Goal: Information Seeking & Learning: Learn about a topic

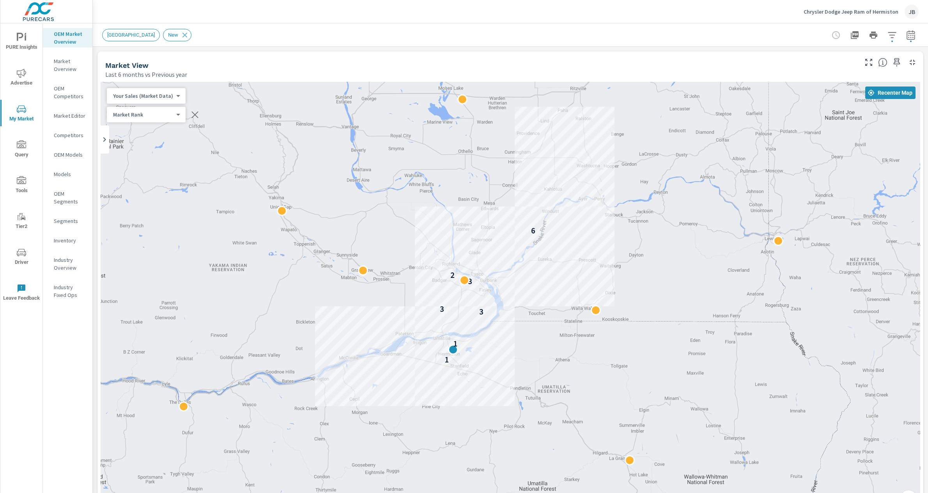
scroll to position [92, 0]
click at [869, 10] on p "Chrysler Dodge Jeep Ram of Hermiston" at bounding box center [851, 11] width 95 height 7
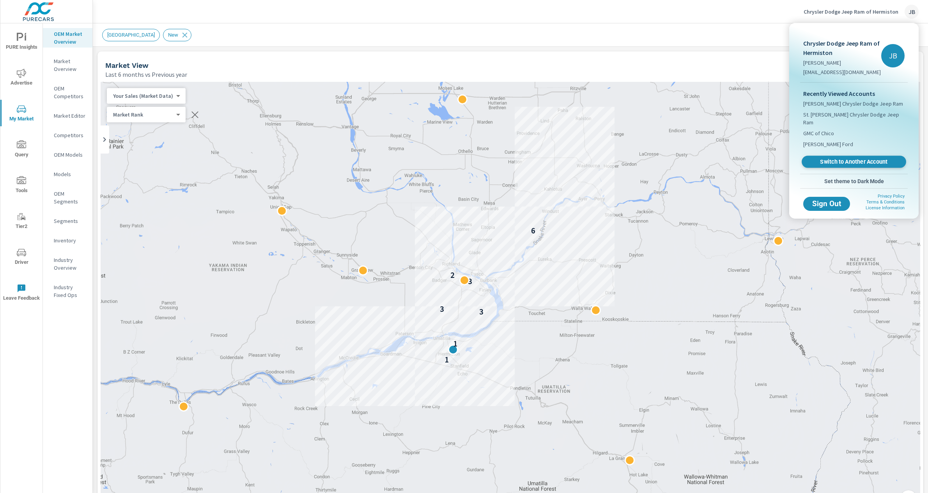
click at [836, 158] on span "Switch to Another Account" at bounding box center [854, 161] width 96 height 7
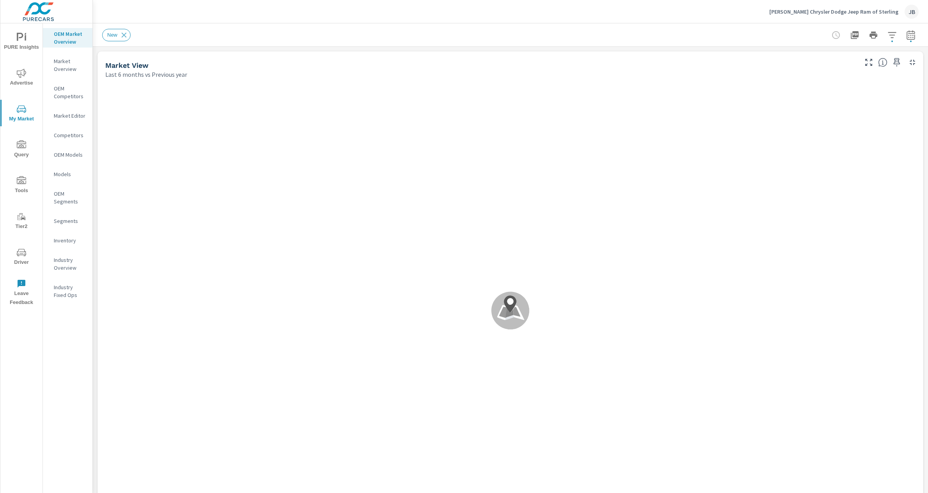
scroll to position [0, 0]
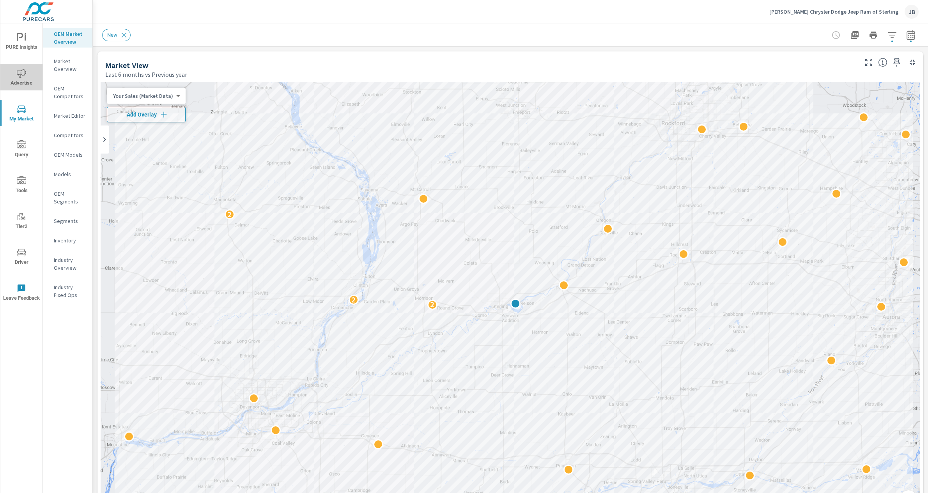
click at [27, 76] on span "Advertise" at bounding box center [21, 78] width 37 height 19
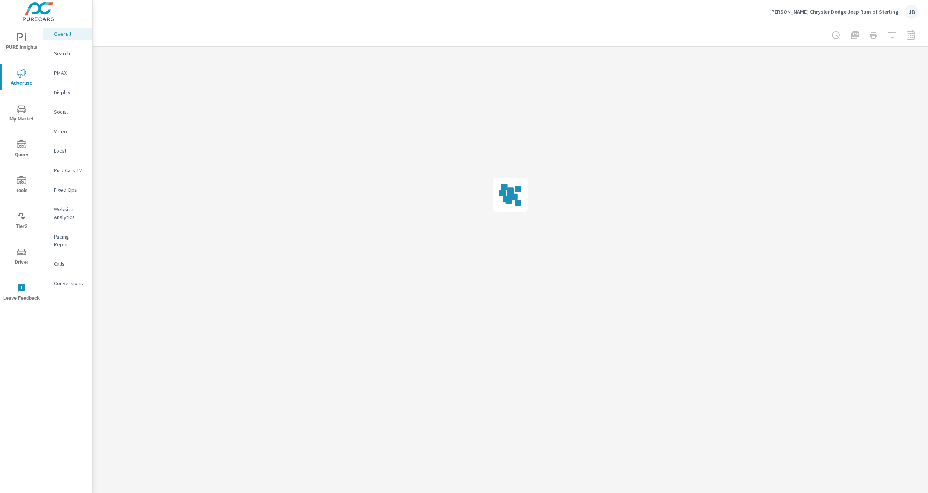
click at [61, 280] on p "Conversions" at bounding box center [70, 284] width 32 height 8
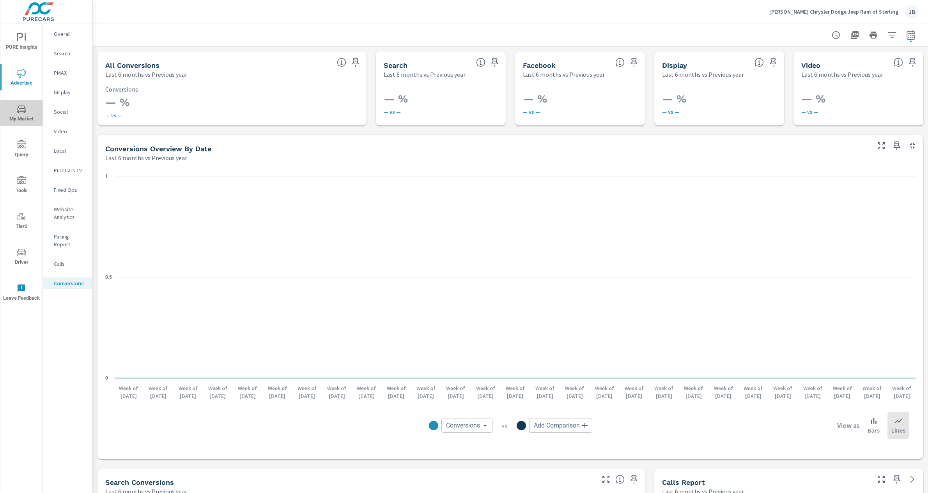
click at [20, 113] on icon "nav menu" at bounding box center [21, 109] width 9 height 9
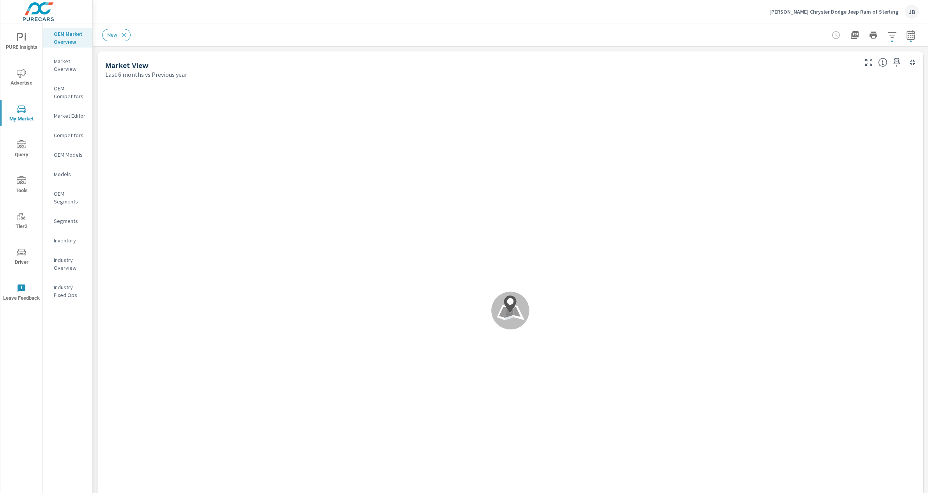
scroll to position [0, 0]
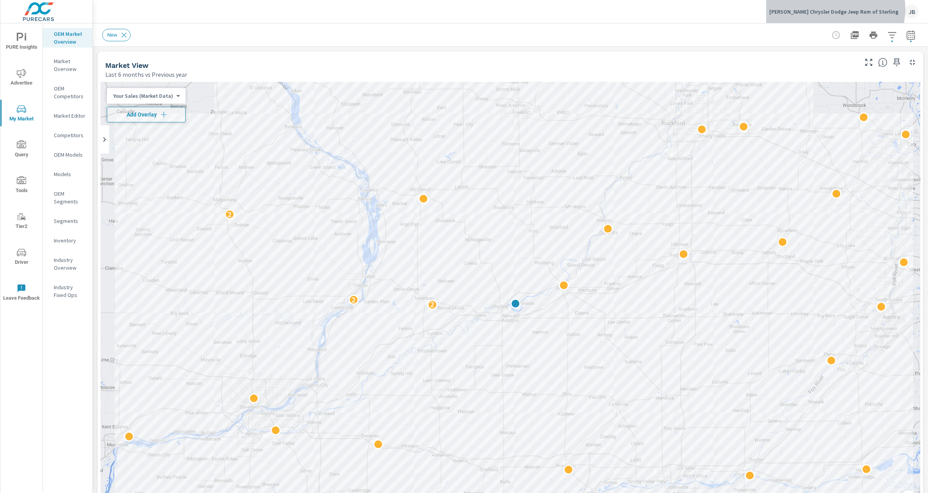
click at [863, 9] on p "Kunes Chrysler Dodge Jeep Ram of Sterling" at bounding box center [833, 11] width 129 height 7
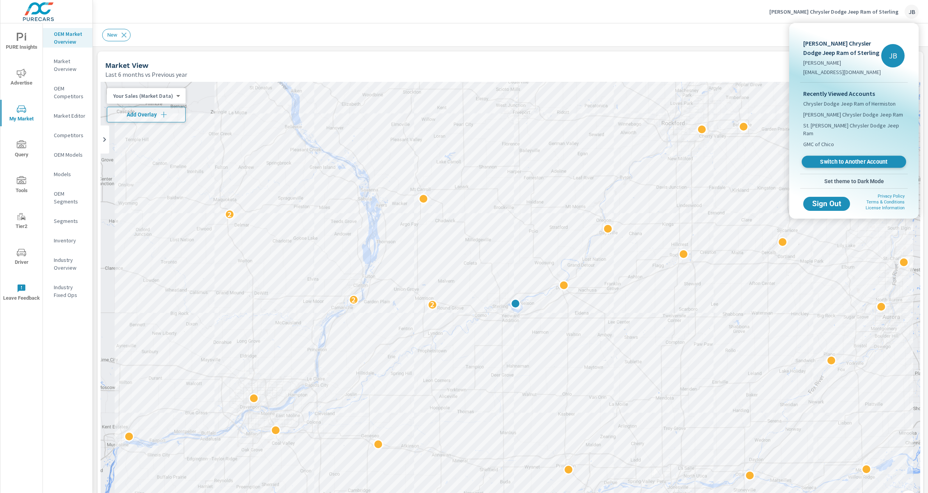
click at [841, 158] on span "Switch to Another Account" at bounding box center [854, 161] width 96 height 7
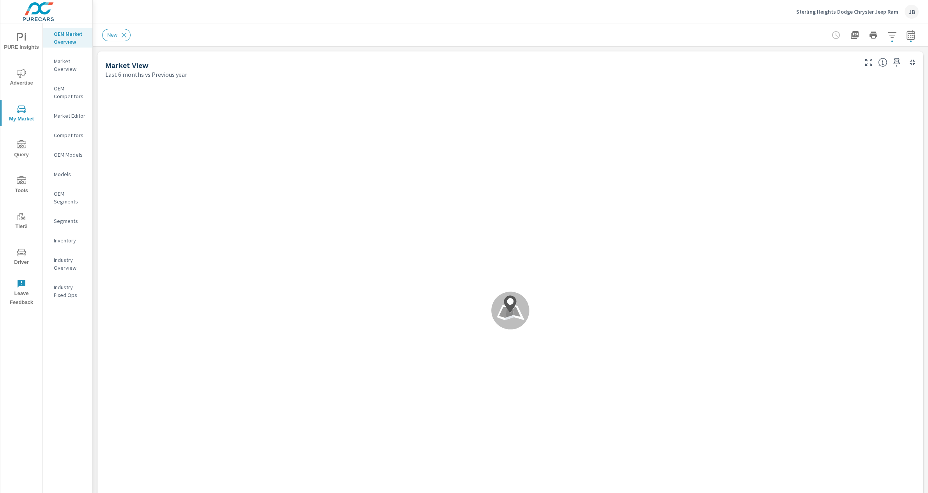
scroll to position [0, 0]
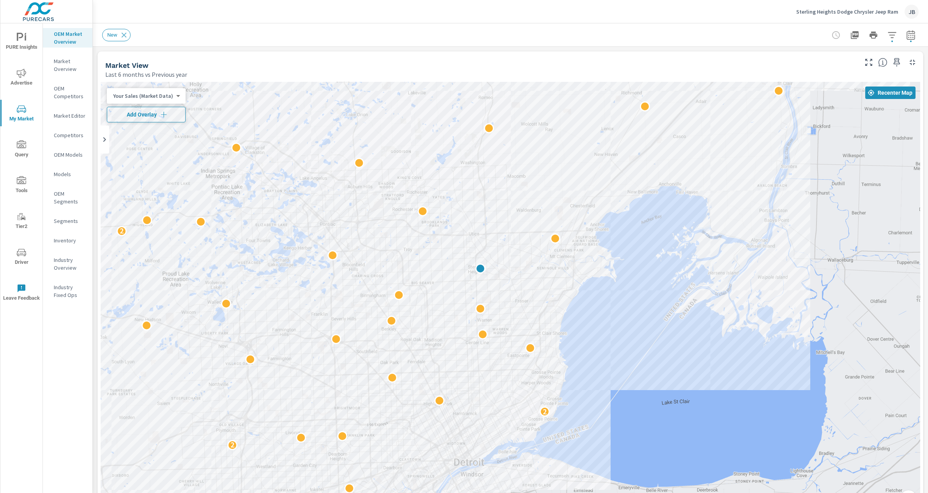
click at [166, 113] on icon "button" at bounding box center [164, 115] width 8 height 8
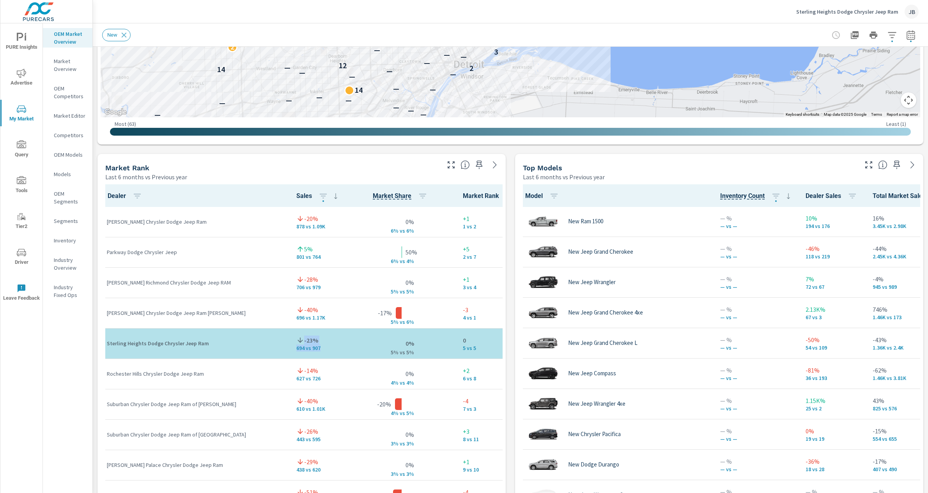
drag, startPoint x: 290, startPoint y: 347, endPoint x: 267, endPoint y: 329, distance: 28.9
click at [296, 332] on div "-23% 694 vs 907" at bounding box center [318, 344] width 44 height 24
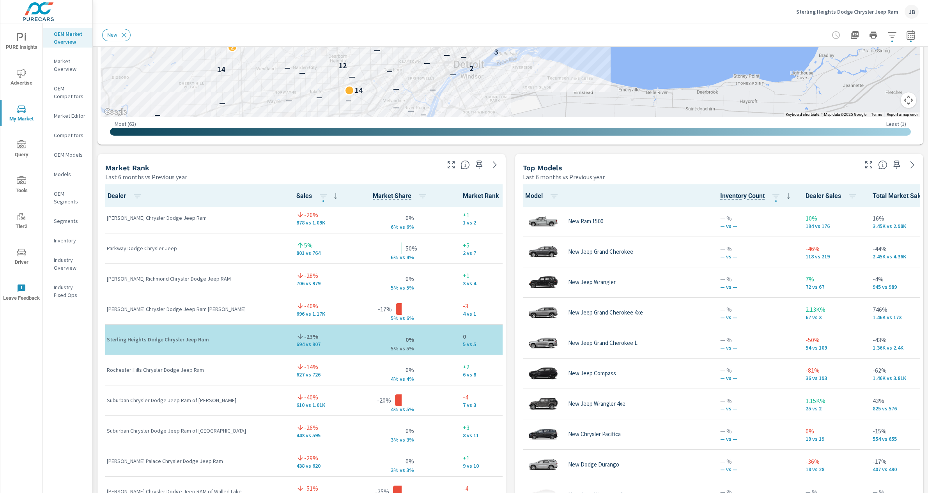
drag, startPoint x: 223, startPoint y: 329, endPoint x: 227, endPoint y: 329, distance: 4.7
click at [223, 329] on div "Sterling Heights Dodge Chrysler Jeep Ram" at bounding box center [195, 340] width 177 height 24
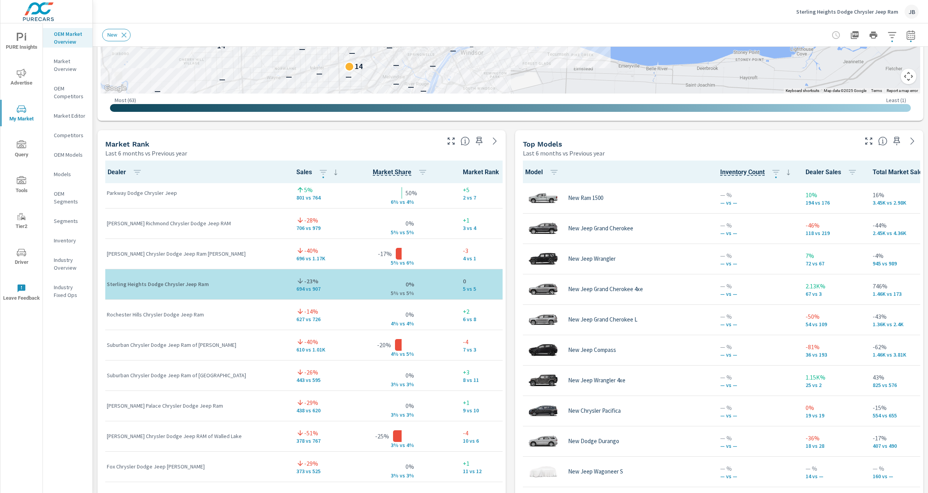
scroll to position [37, 0]
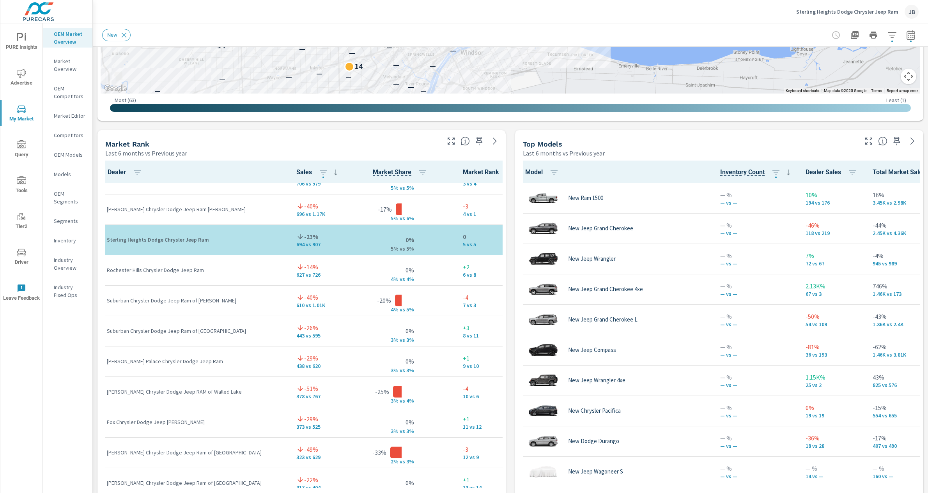
scroll to position [86, 0]
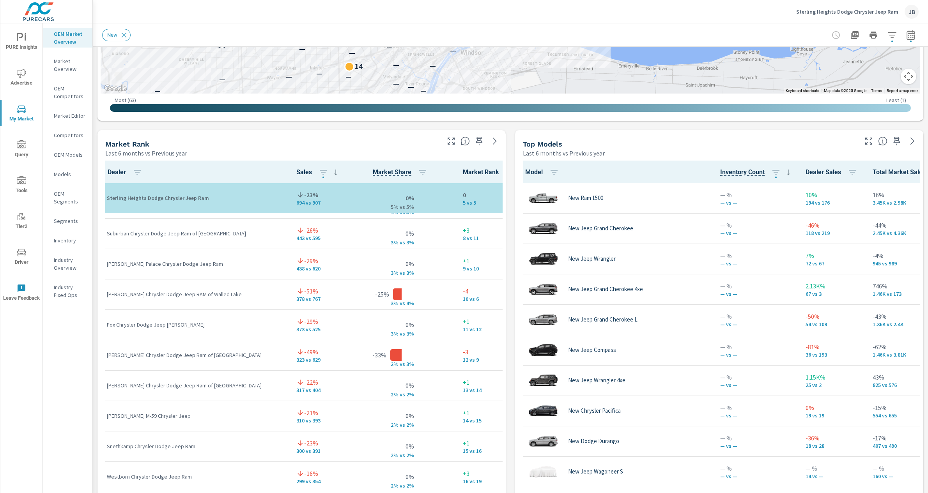
scroll to position [58, 0]
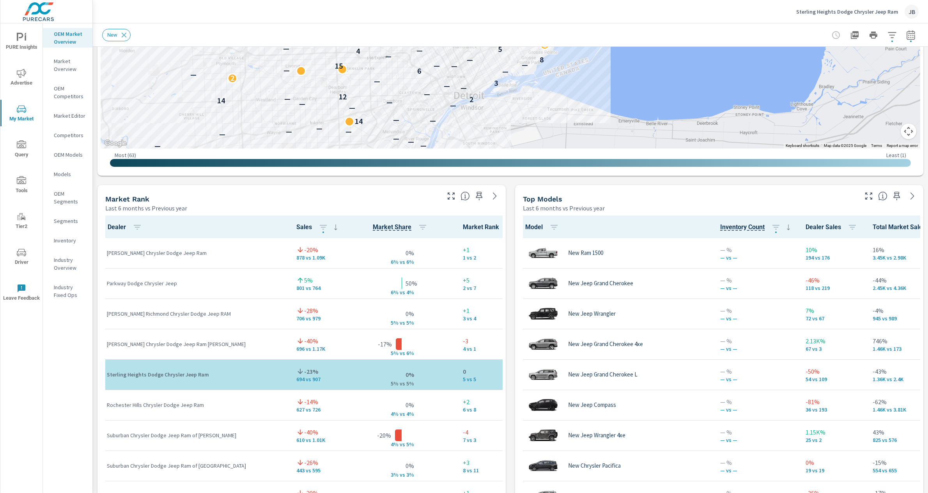
scroll to position [363, 0]
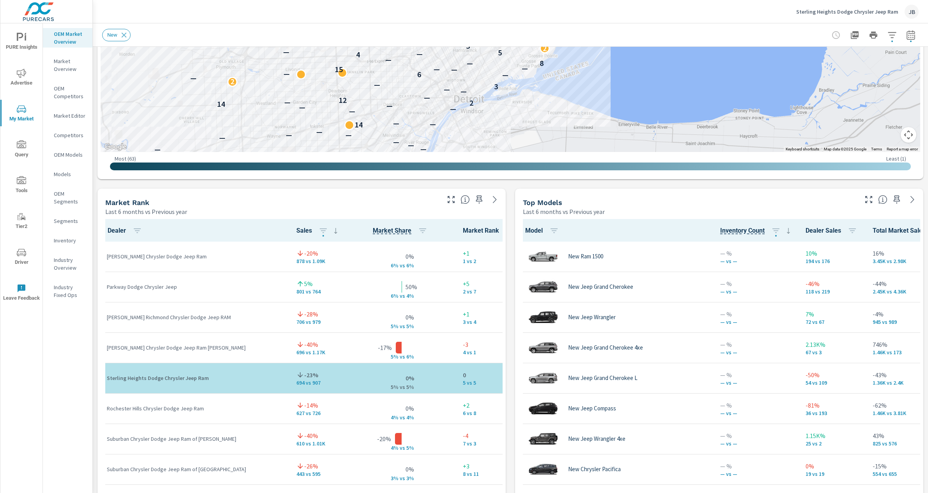
click at [513, 384] on div "Market View Last 6 months vs Previous year ← Move left → Move right ↑ Move up ↓…" at bounding box center [510, 350] width 835 height 1335
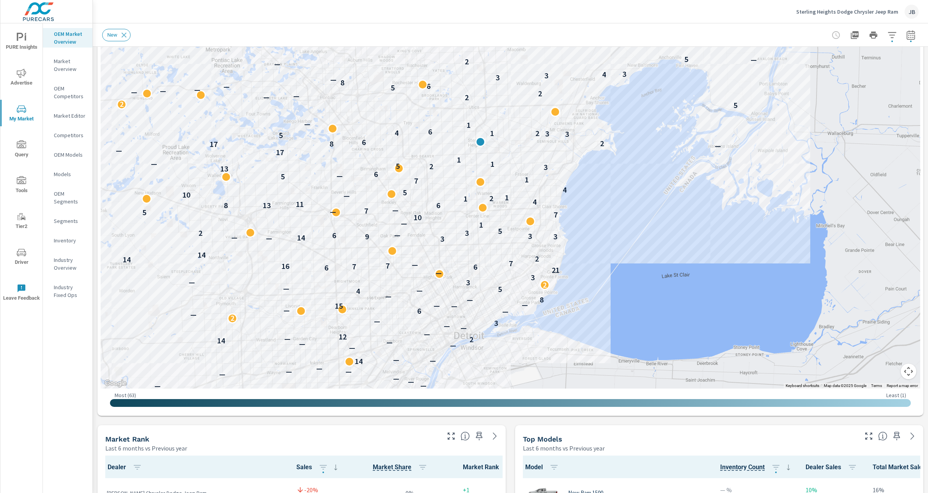
scroll to position [139, 0]
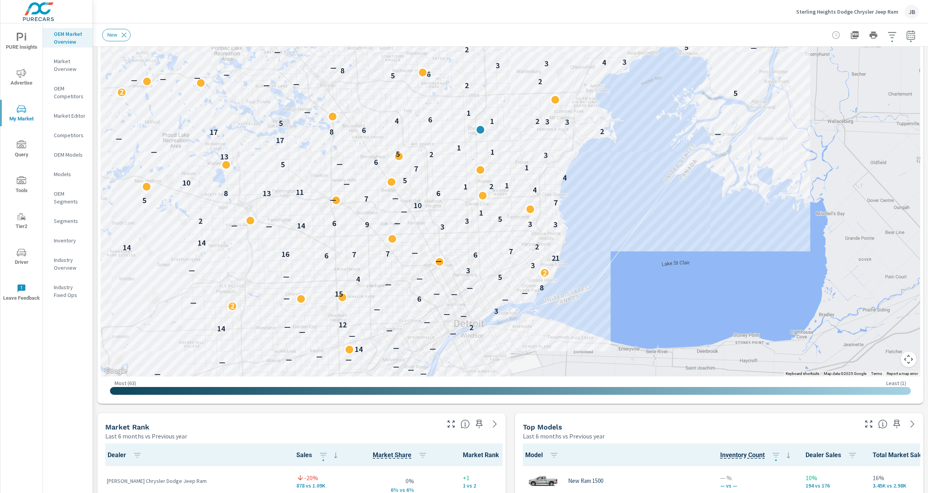
click at [62, 220] on p "Segments" at bounding box center [70, 221] width 32 height 8
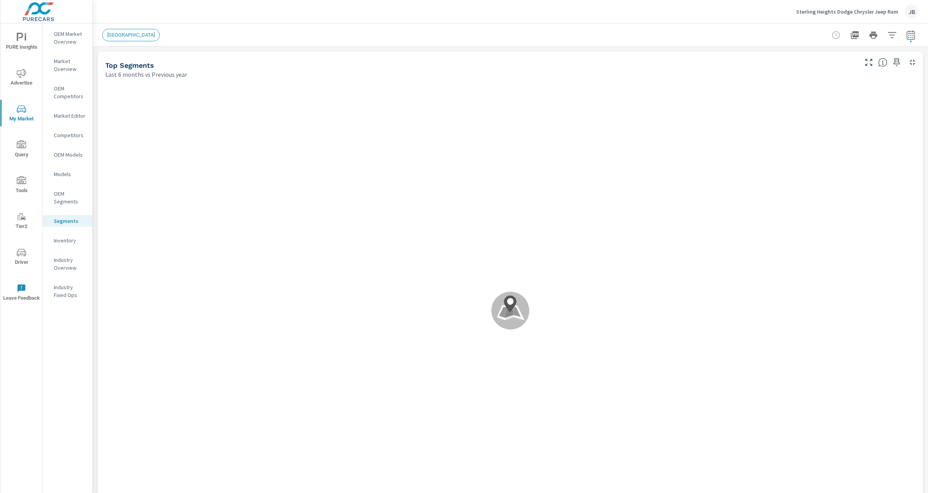
scroll to position [0, 0]
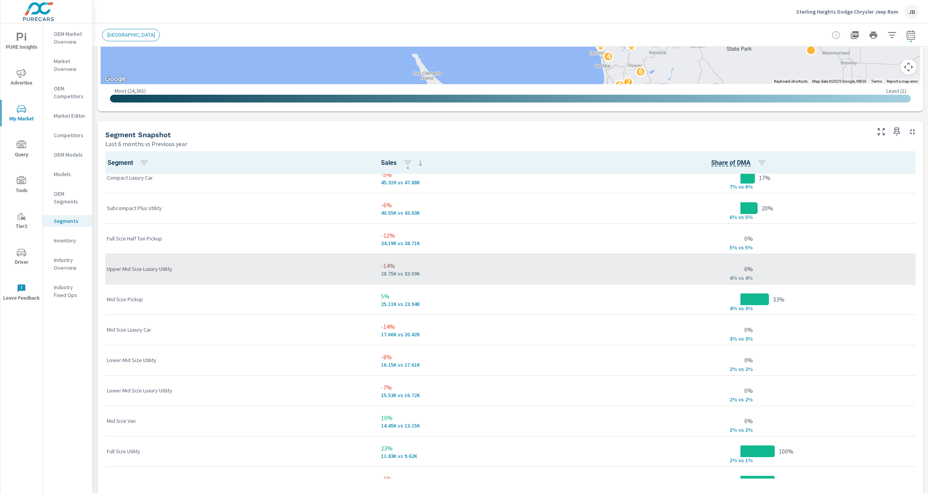
scroll to position [164, 0]
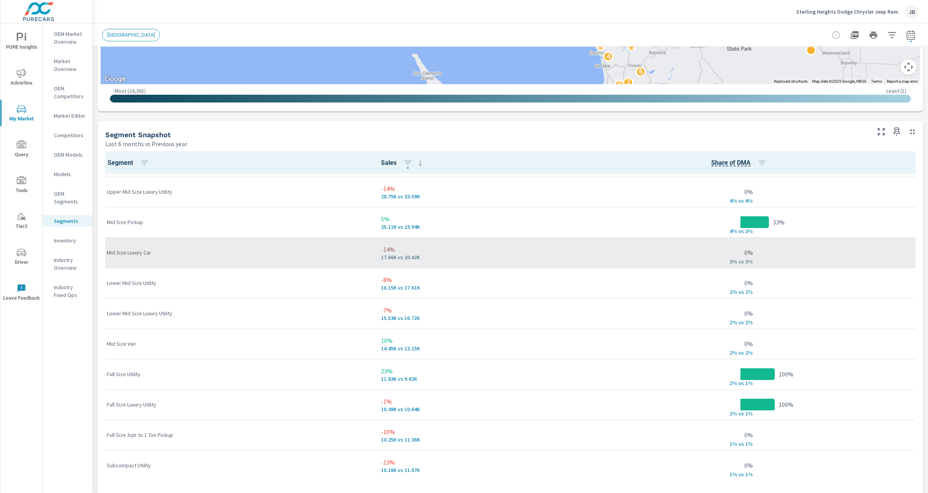
scroll to position [242, 0]
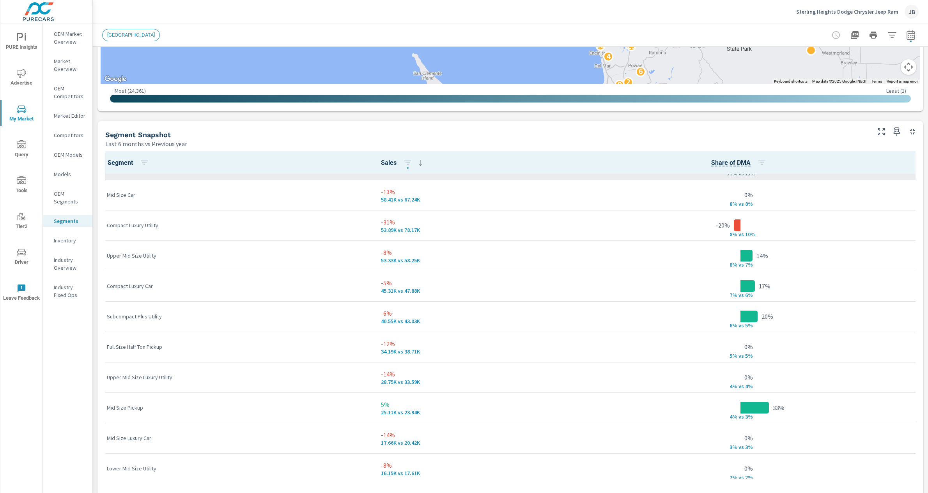
scroll to position [53, 0]
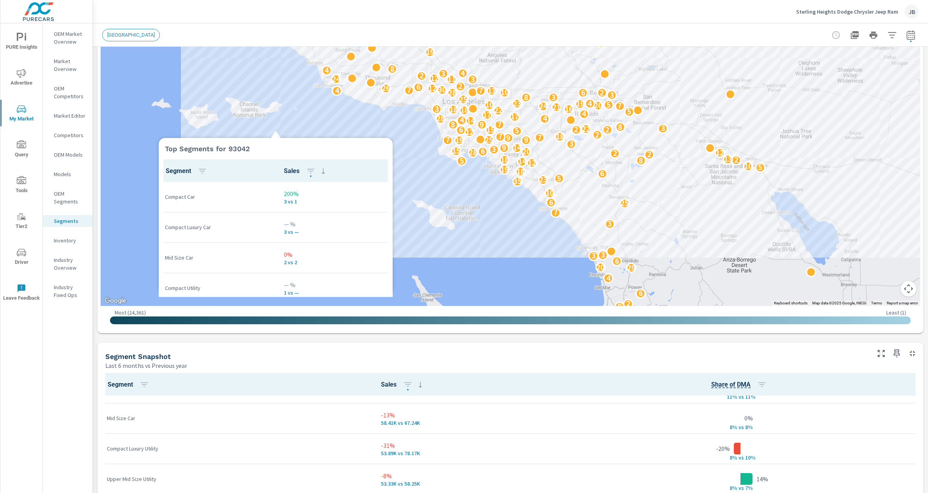
scroll to position [207, 0]
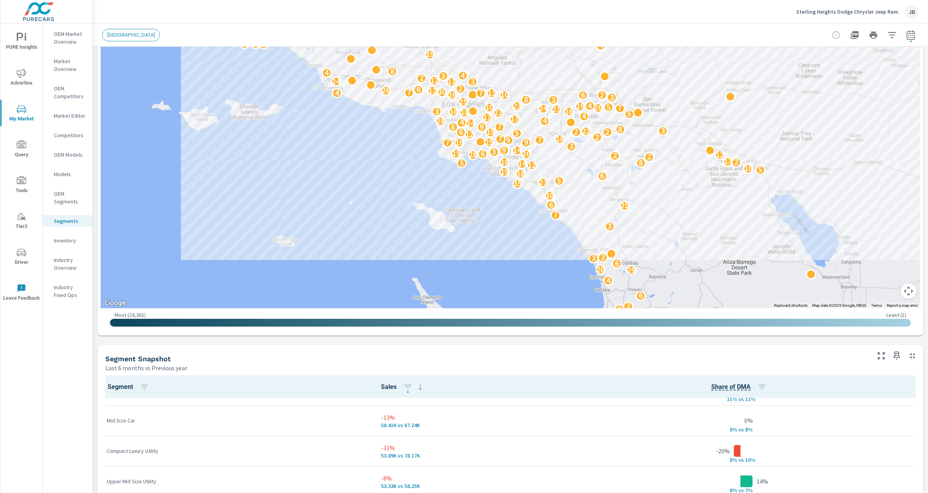
click at [70, 37] on p "OEM Market Overview" at bounding box center [70, 38] width 32 height 16
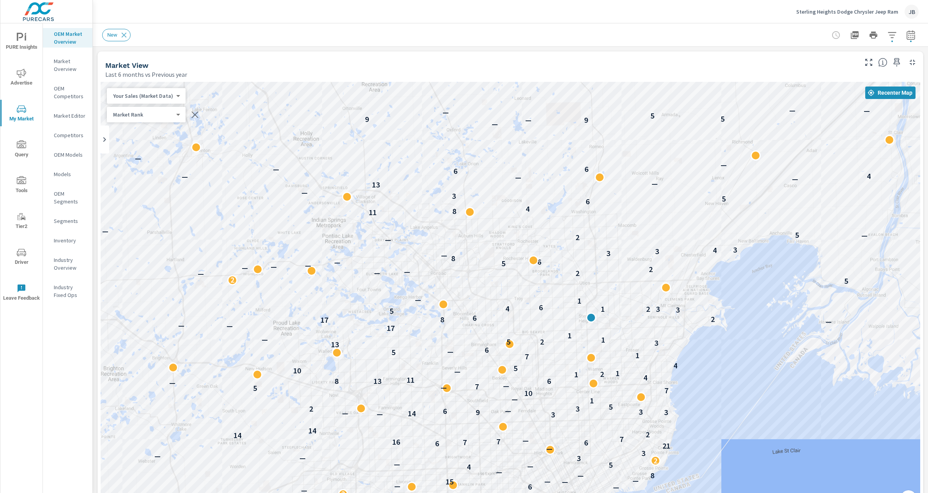
click at [292, 61] on div "Market View" at bounding box center [480, 65] width 751 height 9
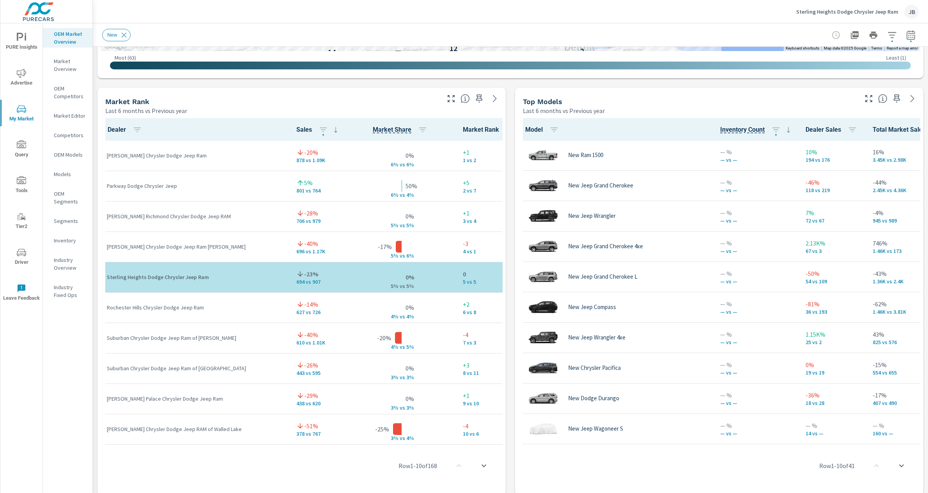
scroll to position [494, 0]
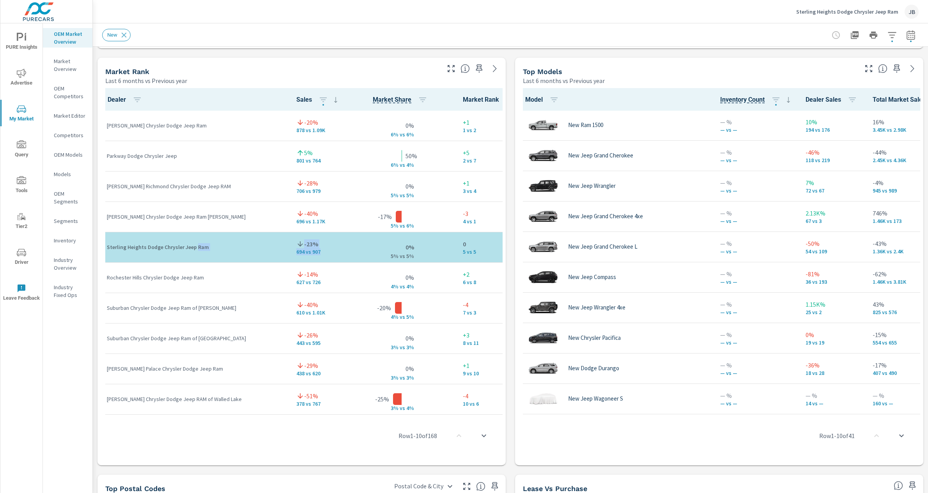
drag, startPoint x: 286, startPoint y: 252, endPoint x: 195, endPoint y: 246, distance: 90.7
click at [195, 246] on tr "Sterling Heights Dodge Chrysler Jeep Ram -23% 694 vs 907 0% 5% v s 5% 0 5 vs 5" at bounding box center [313, 247] width 424 height 30
click at [195, 246] on p "Sterling Heights Dodge Chrysler Jeep Ram" at bounding box center [195, 247] width 177 height 8
drag, startPoint x: 285, startPoint y: 252, endPoint x: 162, endPoint y: 247, distance: 123.7
click at [162, 247] on tr "Sterling Heights Dodge Chrysler Jeep Ram -23% 694 vs 907 0% 5% v s 5% 0 5 vs 5" at bounding box center [313, 247] width 424 height 30
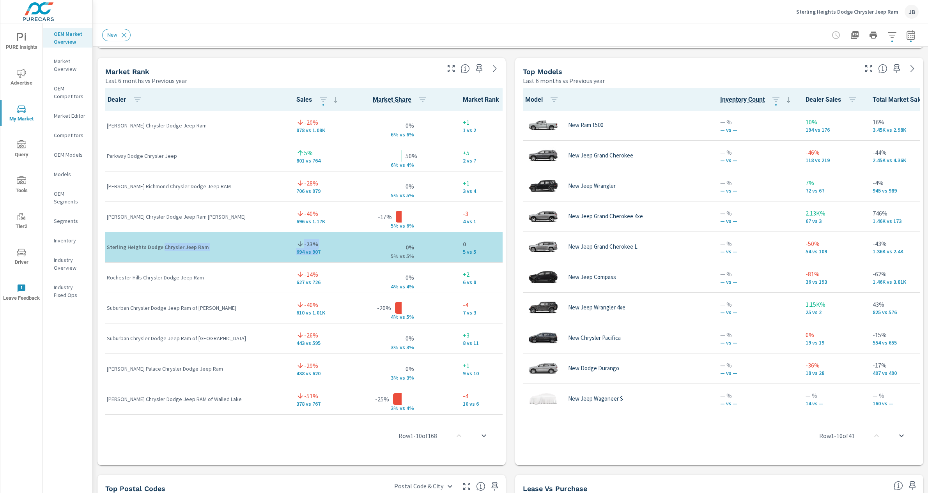
click at [162, 247] on p "Sterling Heights Dodge Chrysler Jeep Ram" at bounding box center [195, 247] width 177 height 8
click at [297, 249] on p "694 vs 907" at bounding box center [318, 252] width 44 height 6
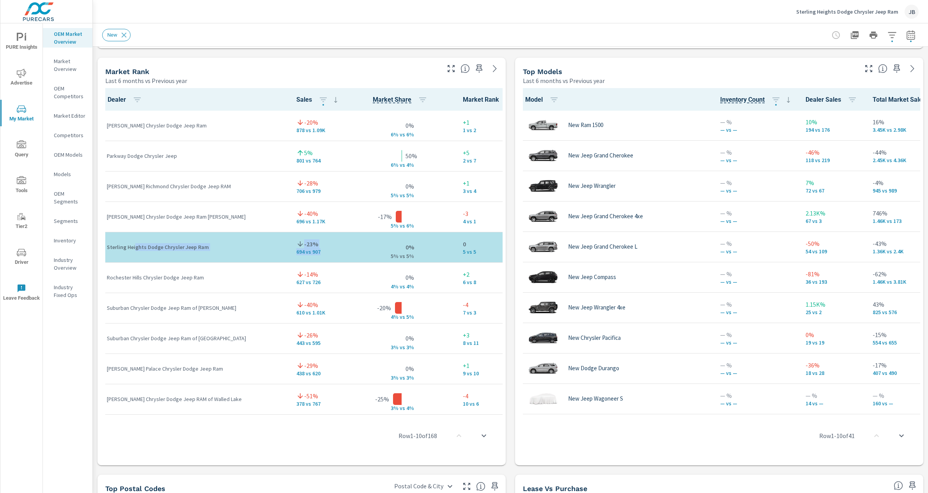
drag, startPoint x: 274, startPoint y: 248, endPoint x: 134, endPoint y: 243, distance: 139.7
click at [134, 243] on tr "Sterling Heights Dodge Chrysler Jeep Ram -23% 694 vs 907 0% 5% v s 5% 0 5 vs 5" at bounding box center [313, 247] width 424 height 30
click at [134, 243] on p "Sterling Heights Dodge Chrysler Jeep Ram" at bounding box center [195, 247] width 177 height 8
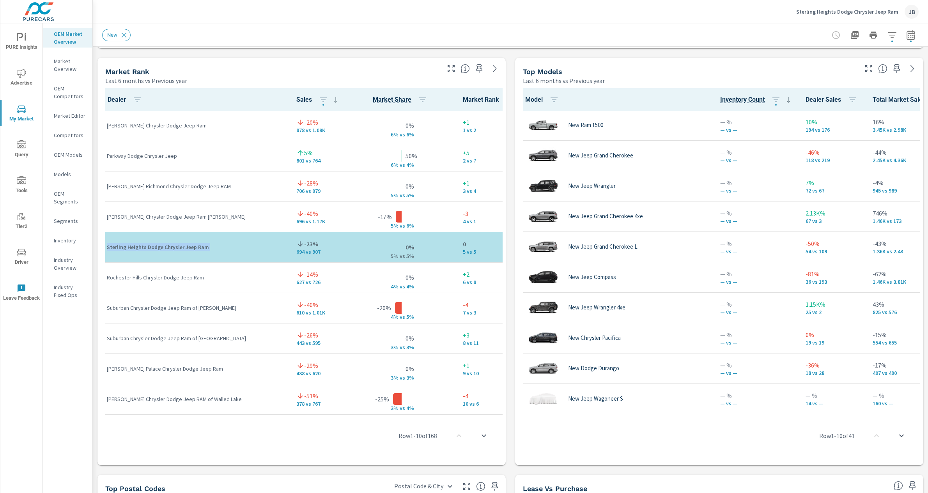
click at [191, 246] on p "Sterling Heights Dodge Chrysler Jeep Ram" at bounding box center [195, 247] width 177 height 8
drag, startPoint x: 302, startPoint y: 244, endPoint x: 243, endPoint y: 245, distance: 59.3
click at [243, 245] on tr "Sterling Heights Dodge Chrysler Jeep Ram -23% 694 vs 907 0% 5% v s 5% 0 5 vs 5" at bounding box center [313, 247] width 424 height 30
click at [243, 245] on p "Sterling Heights Dodge Chrysler Jeep Ram" at bounding box center [195, 247] width 177 height 8
drag, startPoint x: 210, startPoint y: 249, endPoint x: 162, endPoint y: 246, distance: 48.0
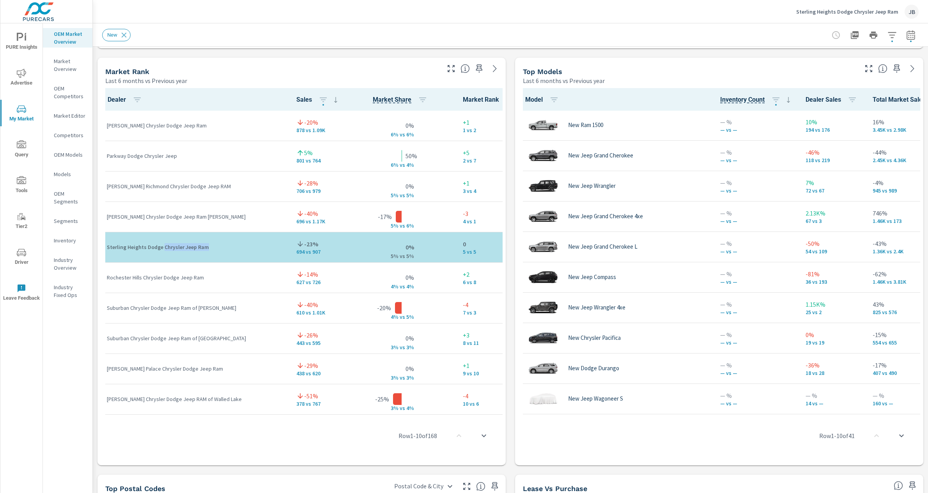
click at [162, 246] on div "Sterling Heights Dodge Chrysler Jeep Ram" at bounding box center [195, 248] width 177 height 24
click at [162, 246] on p "Sterling Heights Dodge Chrysler Jeep Ram" at bounding box center [195, 247] width 177 height 8
click at [170, 245] on p "Sterling Heights Dodge Chrysler Jeep Ram" at bounding box center [195, 247] width 177 height 8
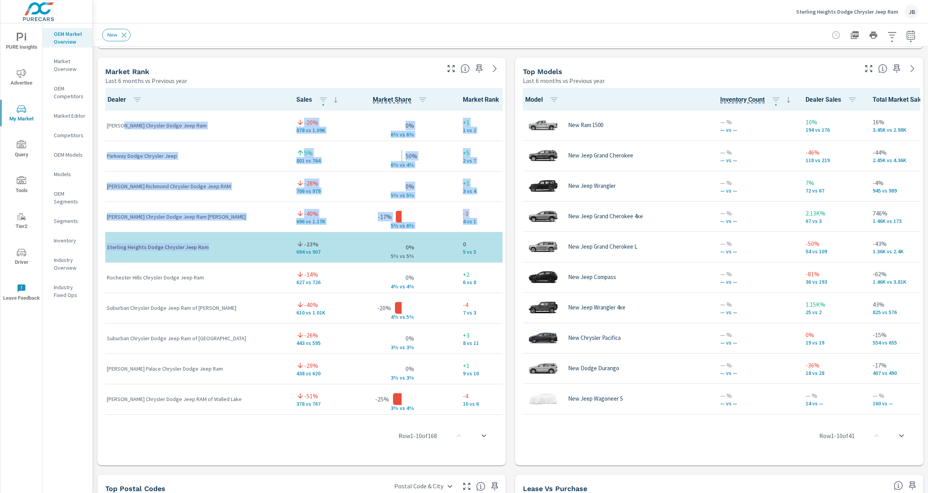
drag, startPoint x: 210, startPoint y: 246, endPoint x: 120, endPoint y: 126, distance: 150.4
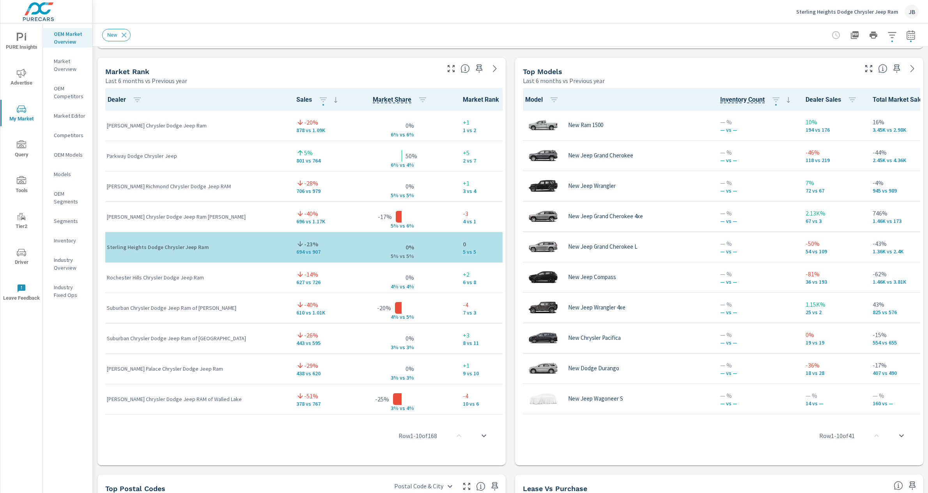
click at [101, 68] on div "Market Rank Last 6 months vs Previous year" at bounding box center [269, 72] width 344 height 28
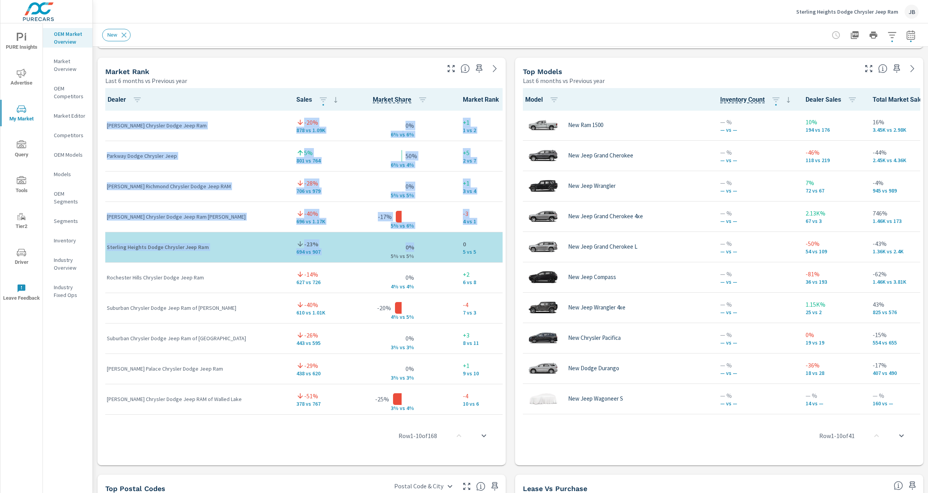
drag, startPoint x: 101, startPoint y: 68, endPoint x: 404, endPoint y: 260, distance: 358.3
click at [404, 260] on div "Market Rank Last 6 months vs Previous year Dealer Sales Market Share Market Ran…" at bounding box center [301, 262] width 408 height 408
drag, startPoint x: 404, startPoint y: 260, endPoint x: 436, endPoint y: 260, distance: 32.4
click at [406, 260] on td "0% 5% v s 5%" at bounding box center [402, 247] width 110 height 30
drag, startPoint x: 456, startPoint y: 262, endPoint x: 119, endPoint y: 66, distance: 389.8
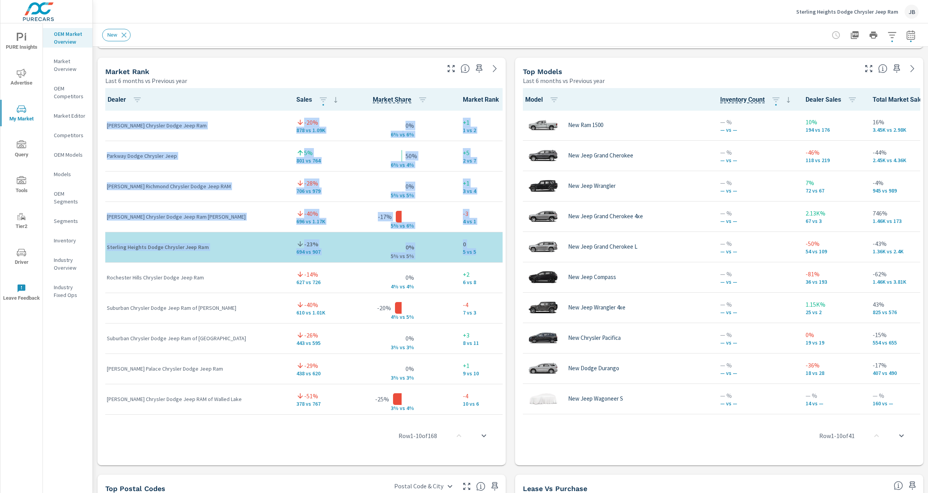
click at [119, 66] on div "Market Rank Last 6 months vs Previous year Dealer Sales Market Share Market Ran…" at bounding box center [301, 262] width 408 height 408
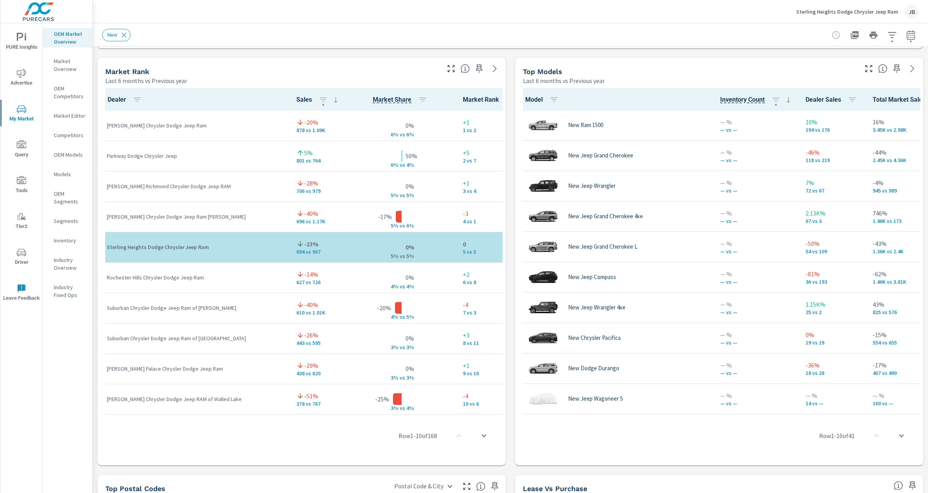
click at [119, 67] on div "Market Rank" at bounding box center [127, 71] width 44 height 9
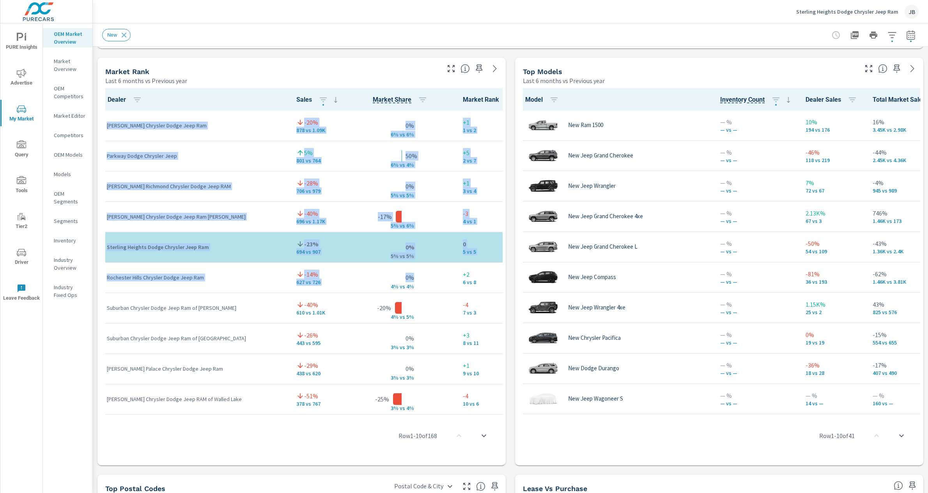
drag, startPoint x: 103, startPoint y: 72, endPoint x: 346, endPoint y: 265, distance: 310.8
click at [346, 265] on div "Market Rank Last 6 months vs Previous year Dealer Sales Market Share Market Ran…" at bounding box center [301, 262] width 408 height 408
click at [353, 266] on div "0% 4% v s 4%" at bounding box center [401, 278] width 97 height 24
drag, startPoint x: 462, startPoint y: 284, endPoint x: 106, endPoint y: 73, distance: 414.7
click at [106, 73] on div "Market Rank Last 6 months vs Previous year Dealer Sales Market Share Market Ran…" at bounding box center [301, 262] width 408 height 408
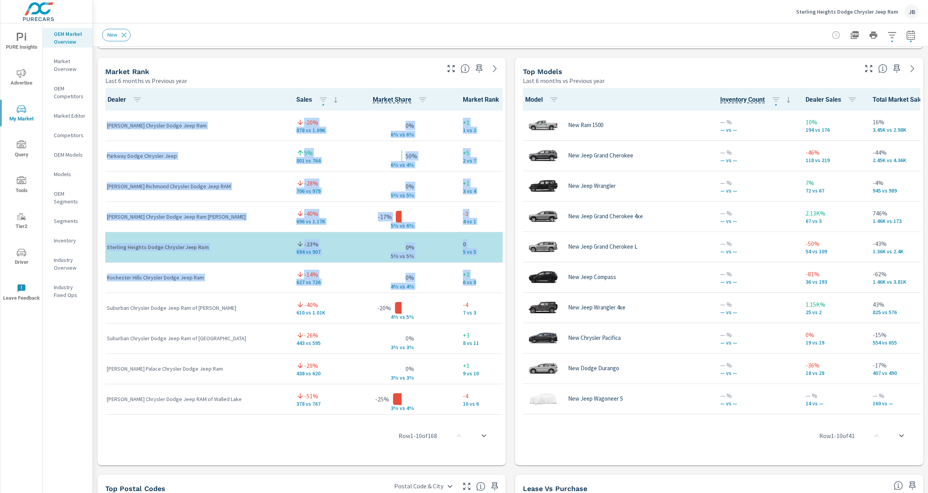
click at [112, 74] on h5 "Market Rank" at bounding box center [127, 71] width 44 height 8
click at [114, 128] on p "[PERSON_NAME] Chrysler Dodge Jeep Ram" at bounding box center [195, 126] width 177 height 8
drag, startPoint x: 110, startPoint y: 128, endPoint x: 459, endPoint y: 290, distance: 384.7
click at [459, 290] on td "+2 6 vs 8" at bounding box center [491, 277] width 68 height 30
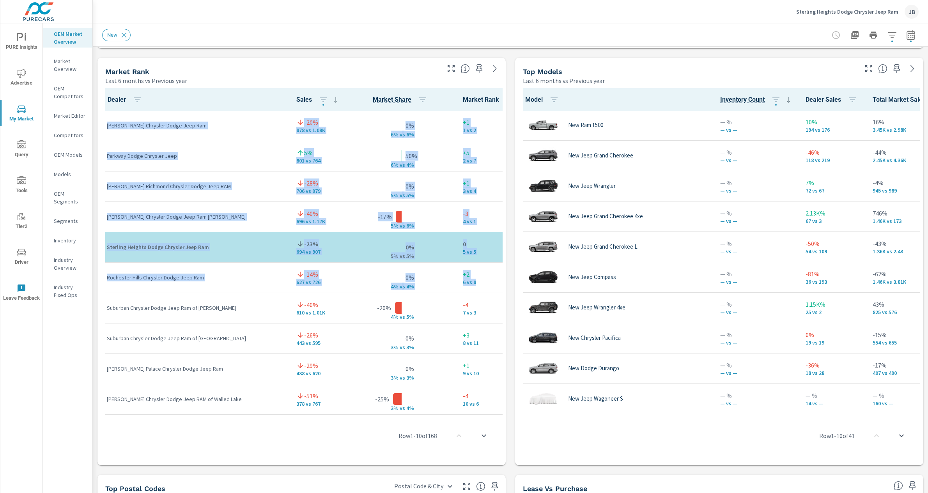
drag, startPoint x: 459, startPoint y: 290, endPoint x: 112, endPoint y: 78, distance: 406.6
click at [112, 78] on div "Market Rank Last 6 months vs Previous year Dealer Sales Market Share Market Ran…" at bounding box center [301, 262] width 408 height 408
drag, startPoint x: 112, startPoint y: 78, endPoint x: 105, endPoint y: 77, distance: 7.9
click at [112, 78] on p "Last 6 months vs Previous year" at bounding box center [146, 80] width 82 height 9
drag, startPoint x: 105, startPoint y: 76, endPoint x: 106, endPoint y: 174, distance: 97.5
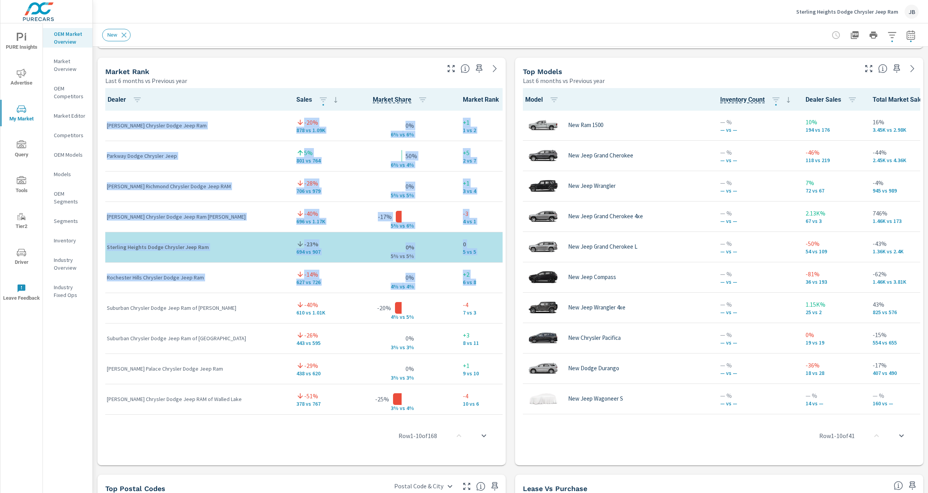
click at [108, 112] on div "Market Rank Last 6 months vs Previous year Dealer Sales Market Share Market Ran…" at bounding box center [301, 262] width 408 height 408
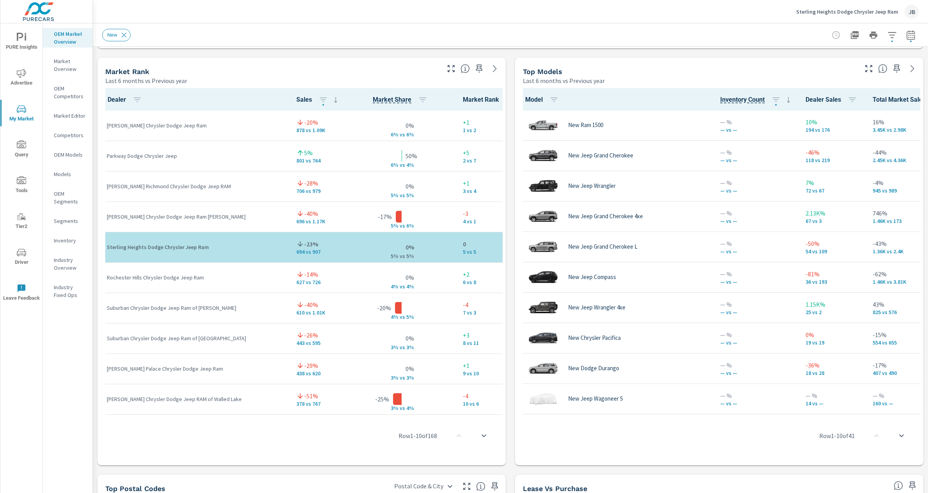
click at [107, 178] on div "[PERSON_NAME] Richmond Chrysler Dodge Jeep RAM" at bounding box center [195, 187] width 177 height 24
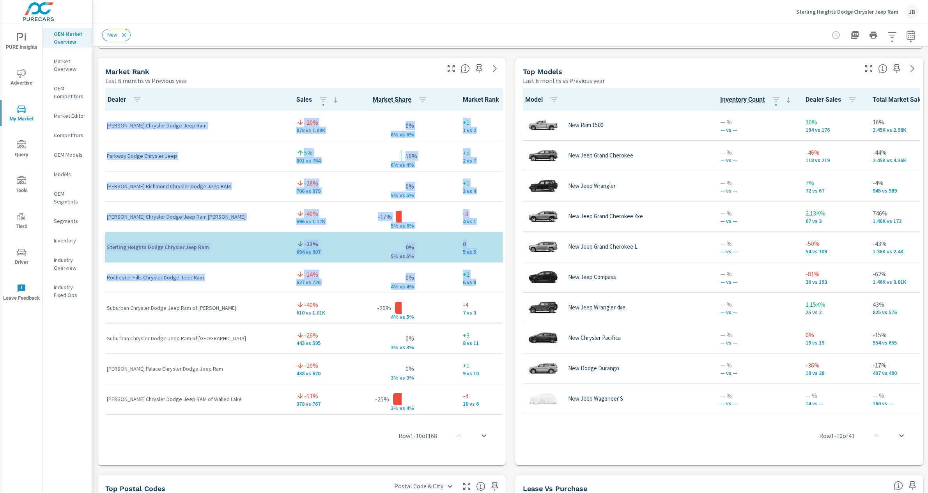
drag, startPoint x: 106, startPoint y: 125, endPoint x: 450, endPoint y: 289, distance: 380.4
click at [463, 289] on div "+2 6 vs 8" at bounding box center [490, 278] width 55 height 24
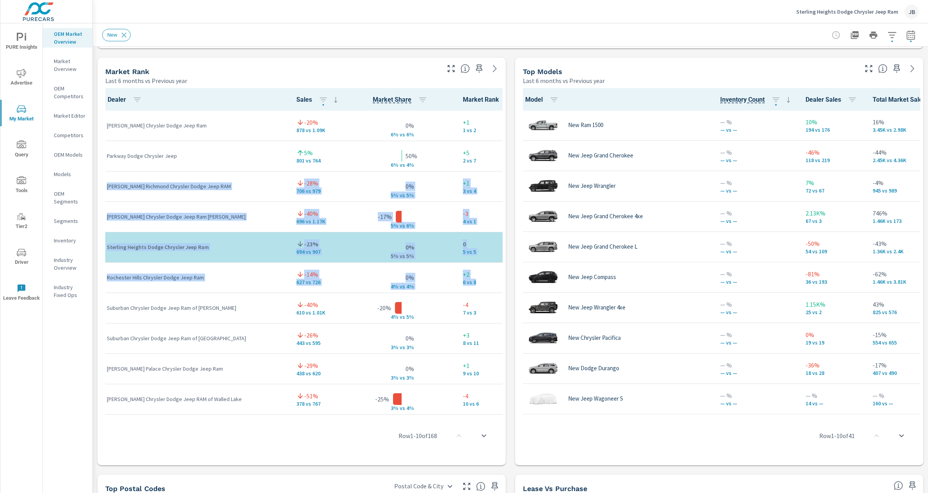
drag, startPoint x: 317, startPoint y: 250, endPoint x: 151, endPoint y: 180, distance: 179.3
click at [151, 180] on div "[PERSON_NAME] Richmond Chrysler Dodge Jeep RAM" at bounding box center [195, 187] width 177 height 24
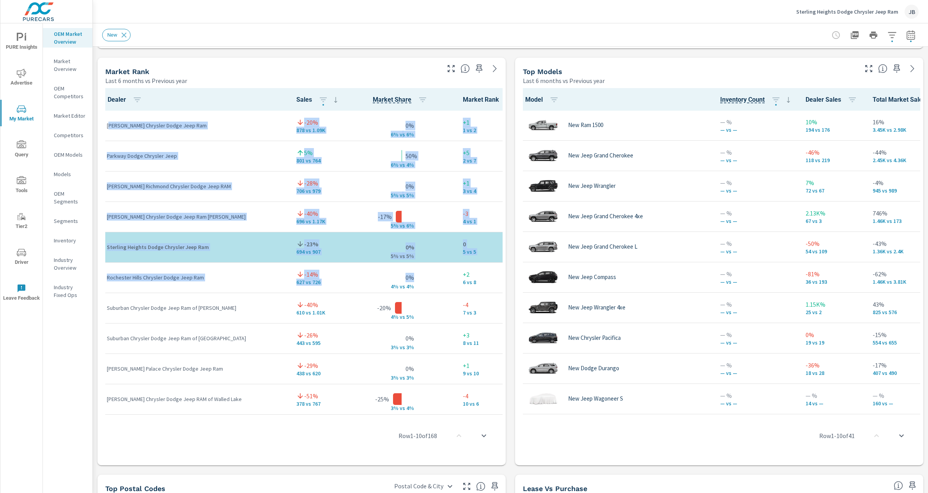
drag, startPoint x: 109, startPoint y: 125, endPoint x: 362, endPoint y: 281, distance: 297.1
drag, startPoint x: 362, startPoint y: 281, endPoint x: 379, endPoint y: 285, distance: 16.8
click at [362, 281] on div "0% 4% v s 4%" at bounding box center [401, 278] width 97 height 24
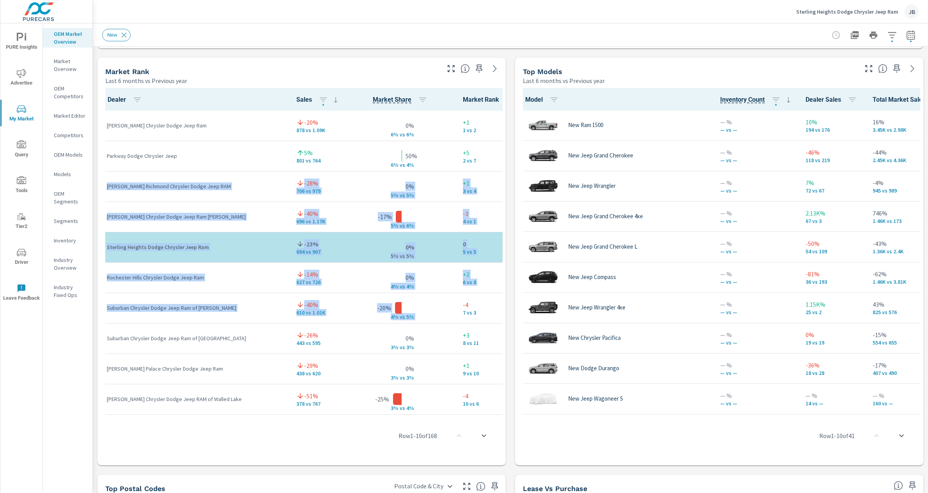
drag, startPoint x: 473, startPoint y: 298, endPoint x: 194, endPoint y: 175, distance: 304.8
click at [194, 175] on div "[PERSON_NAME] Richmond Chrysler Dodge Jeep RAM" at bounding box center [195, 187] width 177 height 24
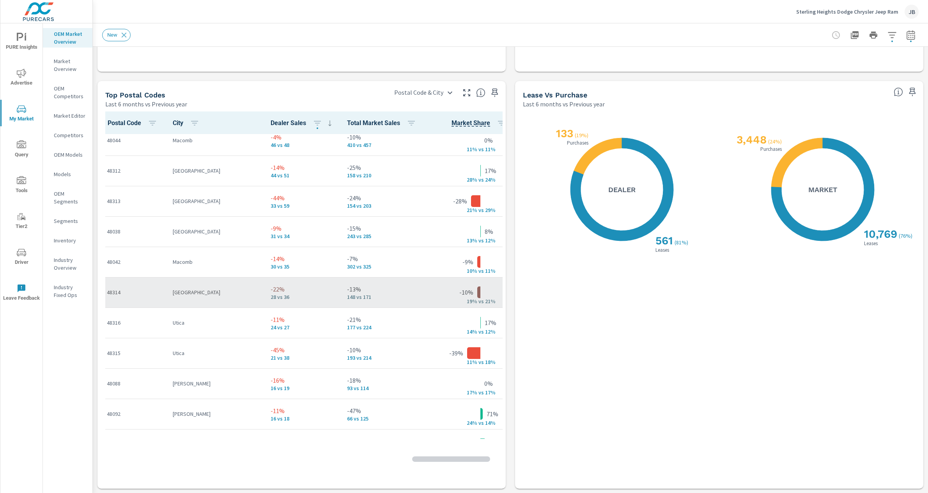
scroll to position [55, 0]
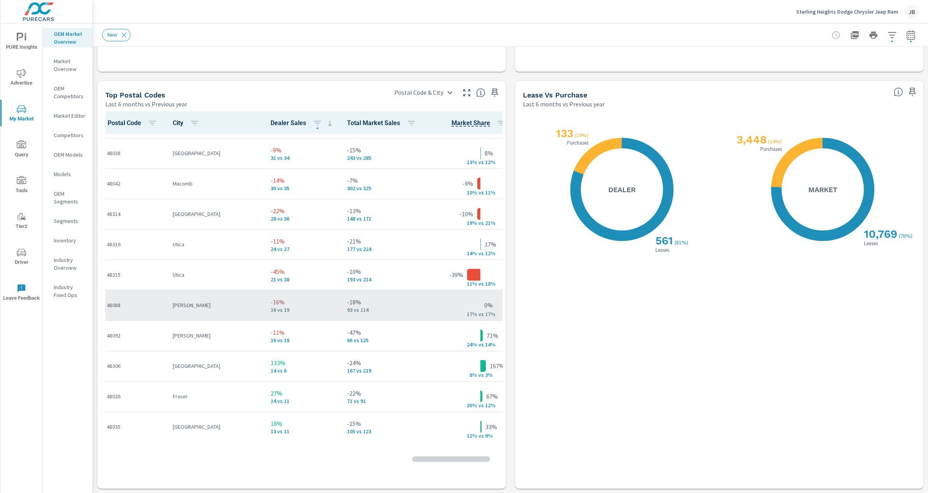
scroll to position [120, 0]
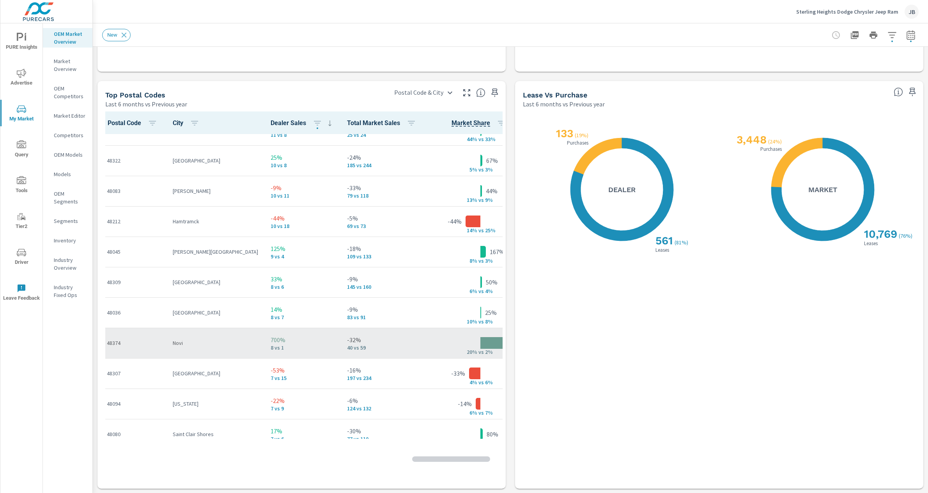
scroll to position [765, 0]
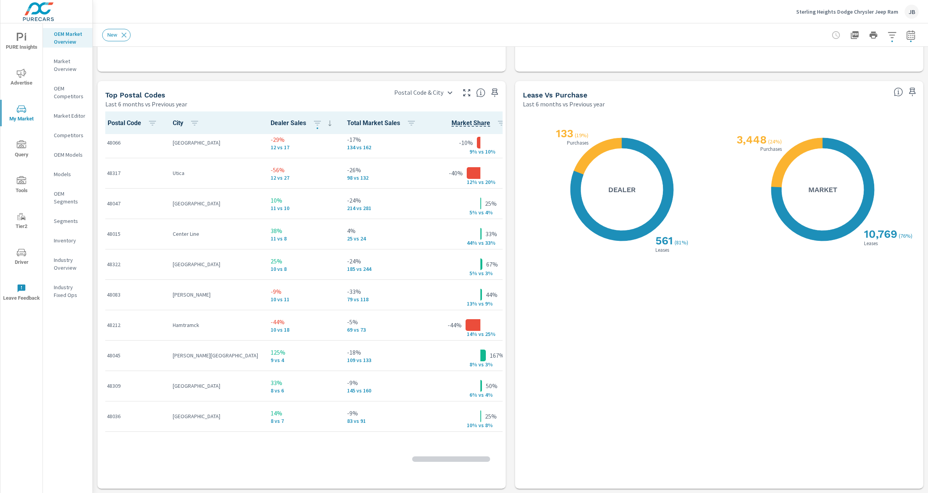
scroll to position [112, 0]
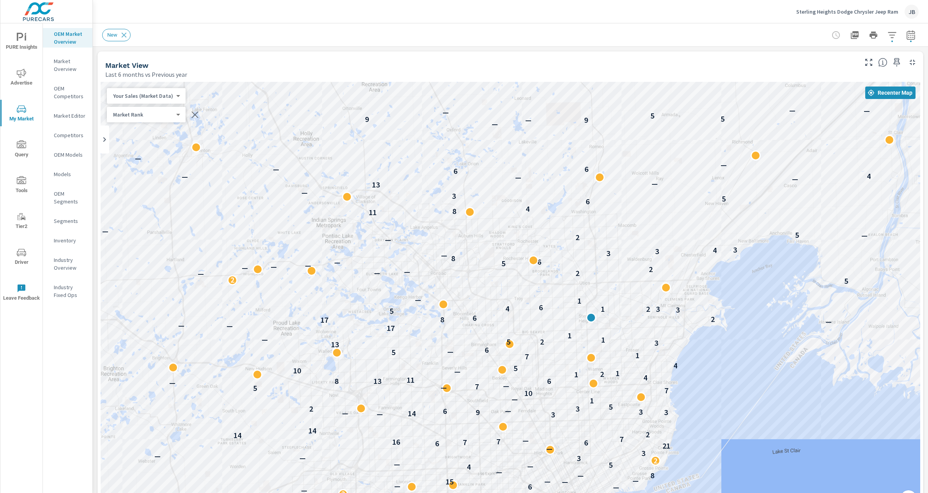
click at [513, 18] on div "Sterling Heights Dodge Chrysler Jeep Ram JB" at bounding box center [510, 11] width 817 height 23
